Goal: Information Seeking & Learning: Learn about a topic

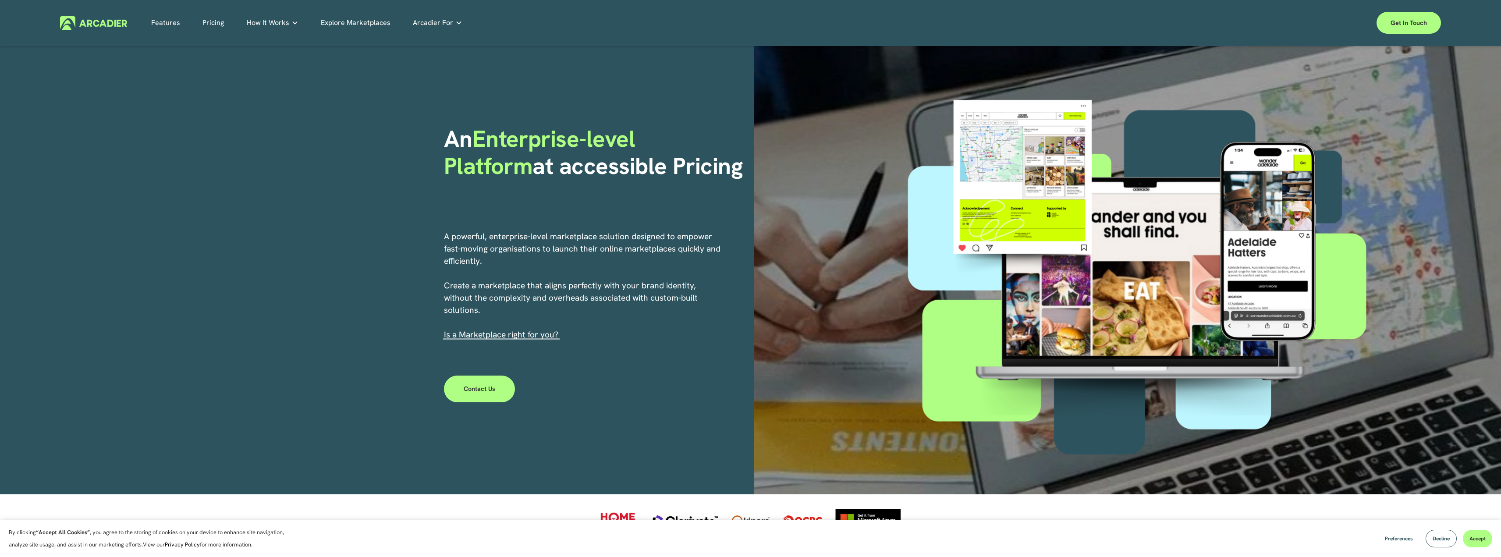
click at [172, 25] on link "Features" at bounding box center [165, 23] width 29 height 14
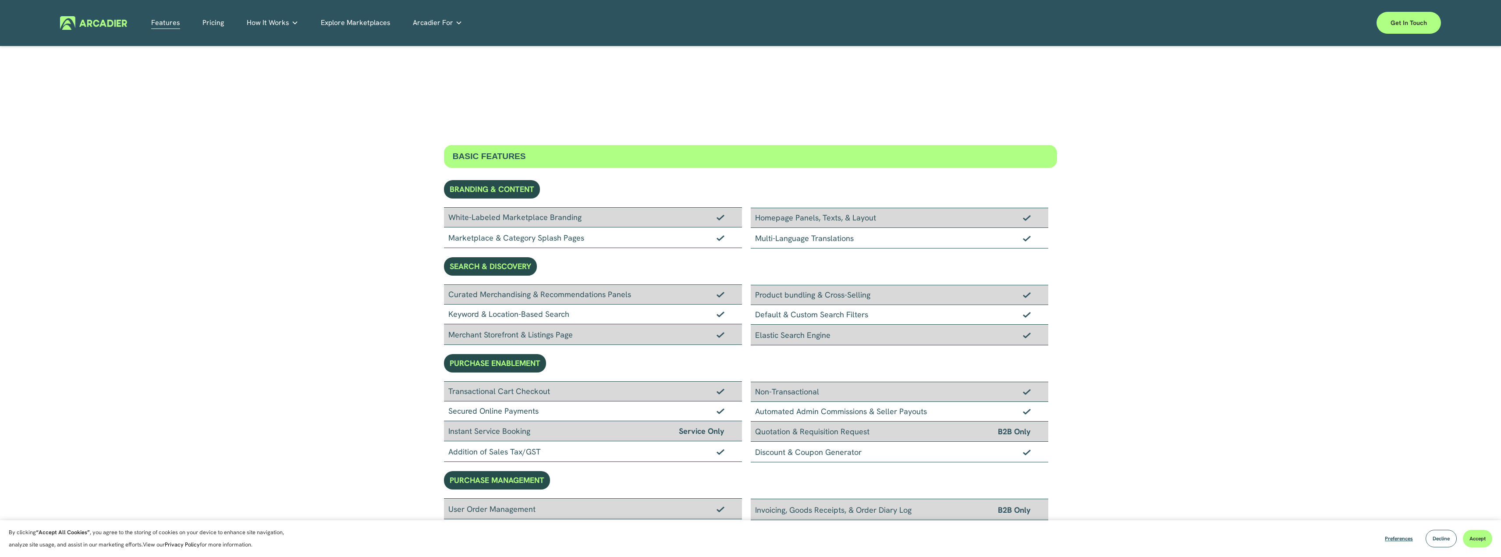
click at [212, 25] on link "Pricing" at bounding box center [212, 23] width 21 height 14
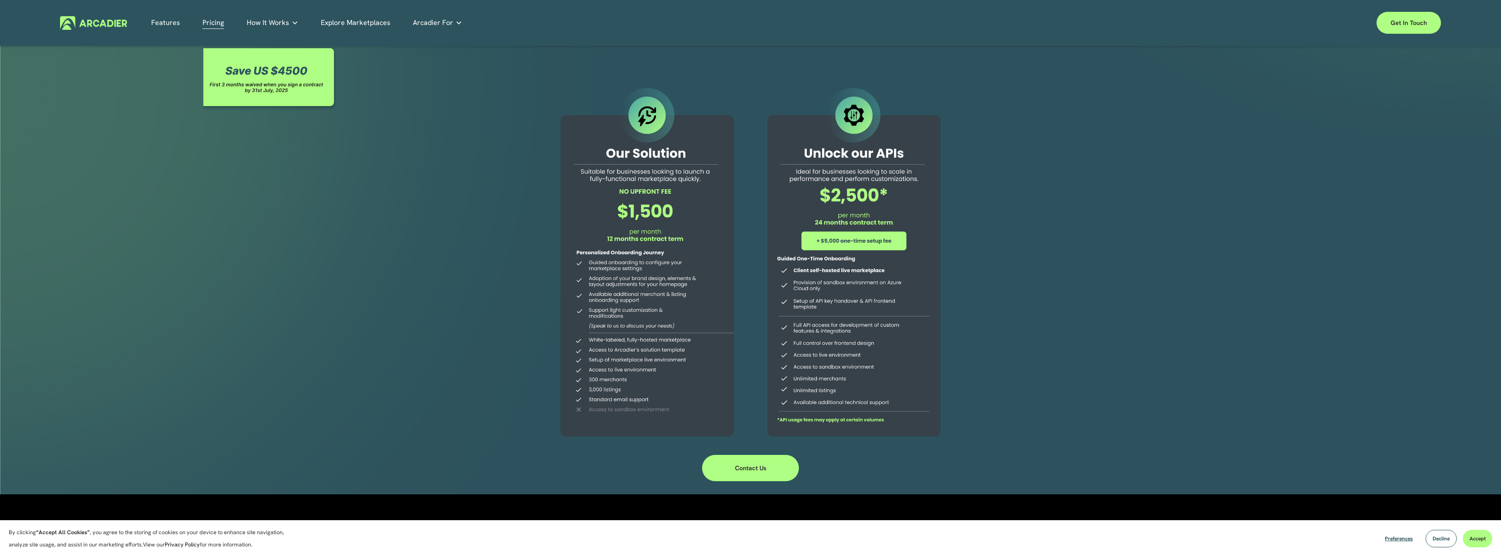
drag, startPoint x: 608, startPoint y: 360, endPoint x: 615, endPoint y: 306, distance: 54.8
click at [626, 327] on div at bounding box center [647, 263] width 200 height 356
drag, startPoint x: 625, startPoint y: 280, endPoint x: 643, endPoint y: 215, distance: 67.1
click at [643, 215] on div at bounding box center [647, 263] width 200 height 356
